Goal: Task Accomplishment & Management: Manage account settings

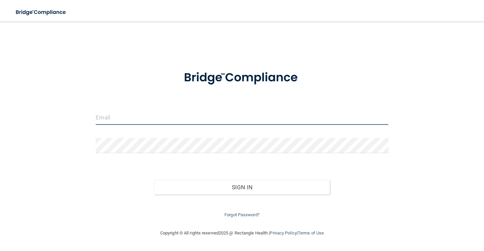
type input "[EMAIL_ADDRESS][DOMAIN_NAME]"
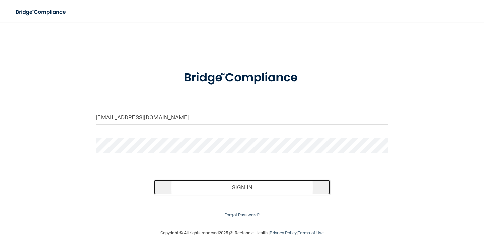
click at [253, 188] on button "Sign In" at bounding box center [241, 187] width 175 height 15
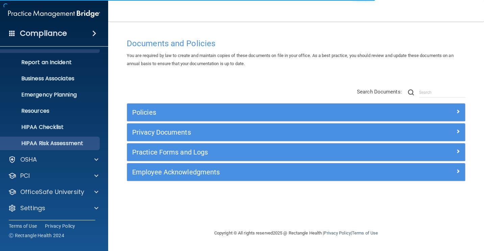
scroll to position [29, 0]
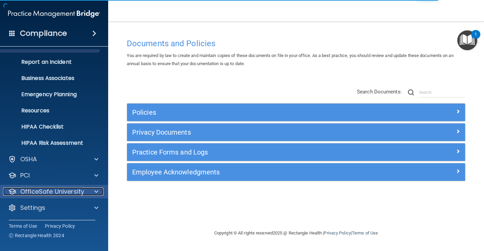
click at [96, 191] on span at bounding box center [96, 192] width 4 height 8
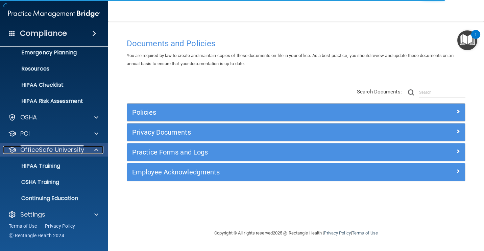
scroll to position [78, 0]
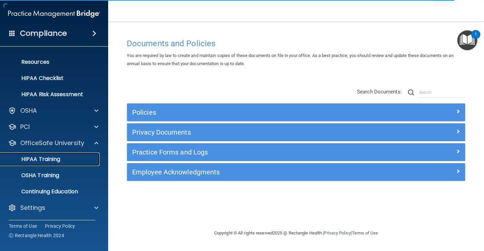
click at [44, 157] on p "HIPAA Training" at bounding box center [32, 159] width 56 height 7
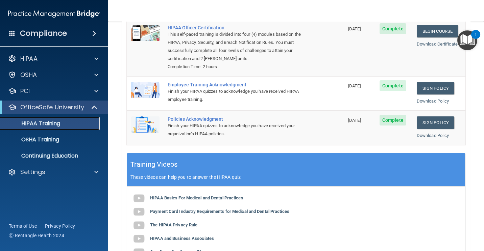
scroll to position [101, 0]
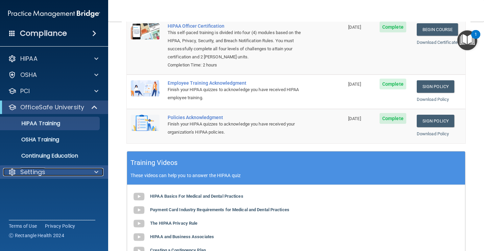
click at [92, 169] on div at bounding box center [95, 172] width 17 height 8
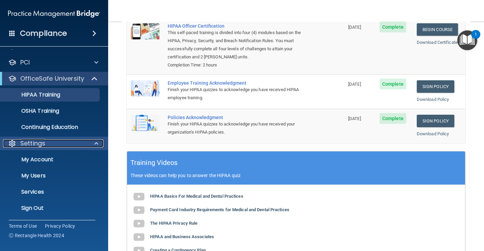
scroll to position [29, 0]
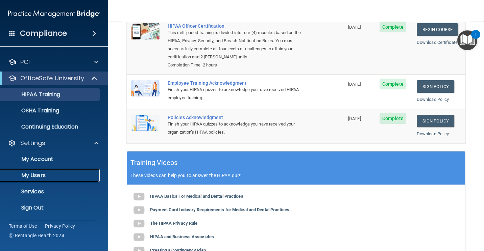
click at [37, 176] on p "My Users" at bounding box center [50, 175] width 92 height 7
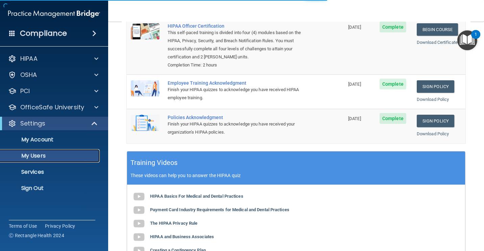
select select "20"
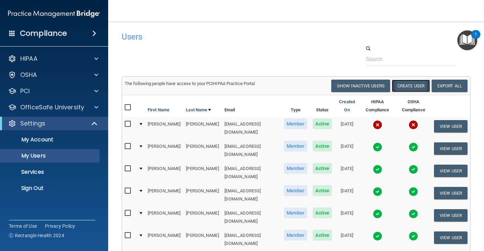
click at [409, 83] on button "Create User" at bounding box center [410, 86] width 38 height 12
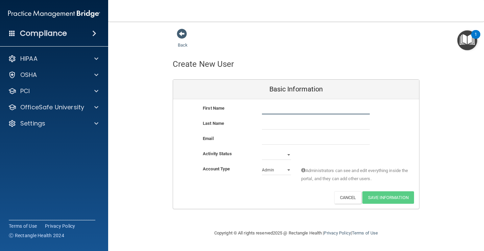
click at [282, 109] on input "text" at bounding box center [316, 109] width 108 height 10
type input "Alyssa"
type input "Elder"
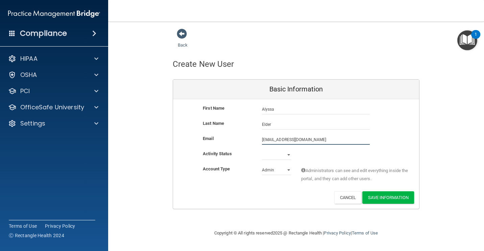
type input "[EMAIL_ADDRESS][DOMAIN_NAME]"
click at [287, 155] on select "Active Inactive" at bounding box center [276, 155] width 29 height 10
select select "active"
click at [262, 150] on select "Active Inactive" at bounding box center [276, 155] width 29 height 10
click at [288, 169] on select "Admin Member" at bounding box center [276, 170] width 29 height 10
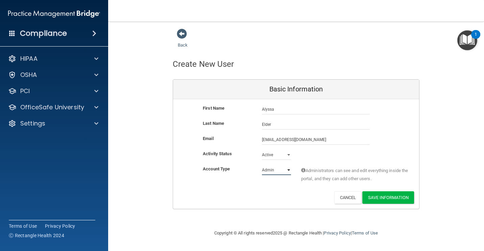
select select "practice_member"
click at [262, 165] on select "Admin Member" at bounding box center [276, 170] width 29 height 10
click at [393, 196] on button "Save Information" at bounding box center [388, 197] width 52 height 12
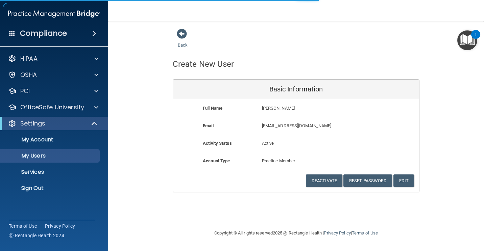
select select "20"
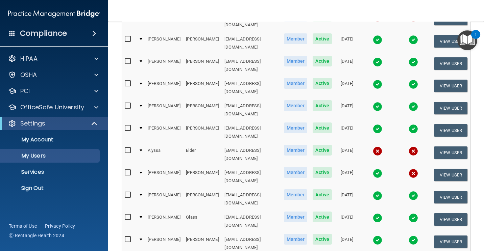
scroll to position [135, 0]
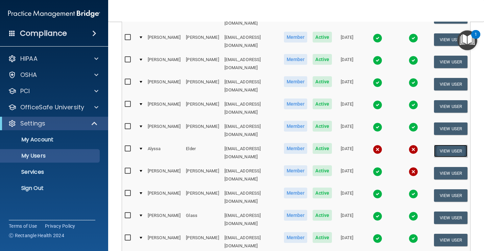
click at [450, 145] on button "View User" at bounding box center [450, 151] width 33 height 12
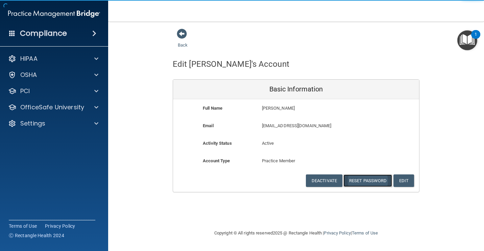
click at [372, 180] on button "Reset Password" at bounding box center [367, 181] width 49 height 12
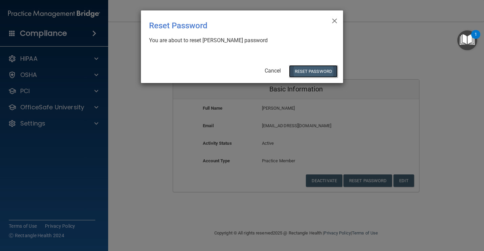
click at [314, 71] on button "Reset Password" at bounding box center [313, 71] width 49 height 12
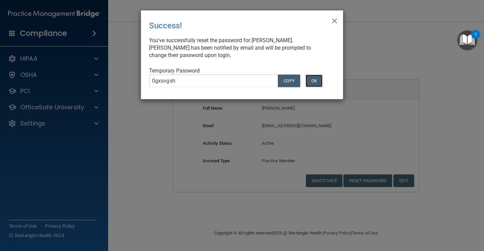
click at [314, 81] on button "OK" at bounding box center [313, 81] width 17 height 12
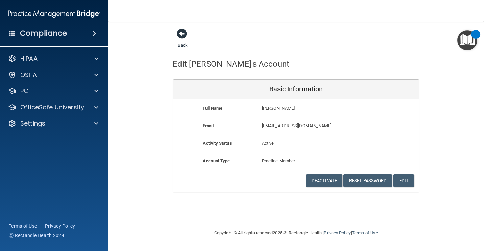
click at [182, 33] on span at bounding box center [182, 34] width 10 height 10
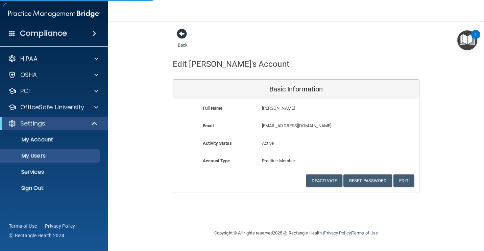
select select "20"
